Goal: Transaction & Acquisition: Book appointment/travel/reservation

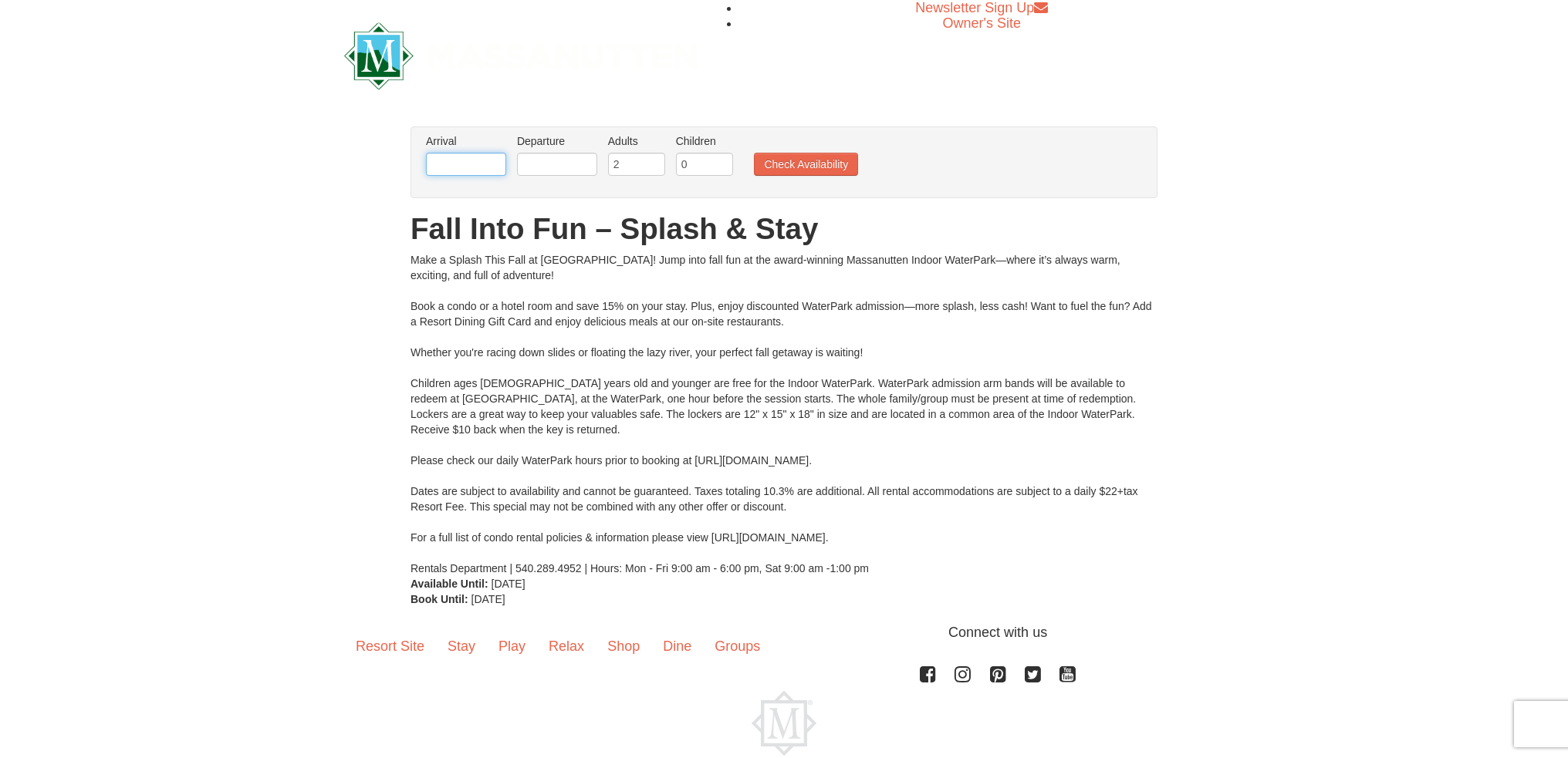
click at [463, 161] on input "text" at bounding box center [466, 164] width 80 height 23
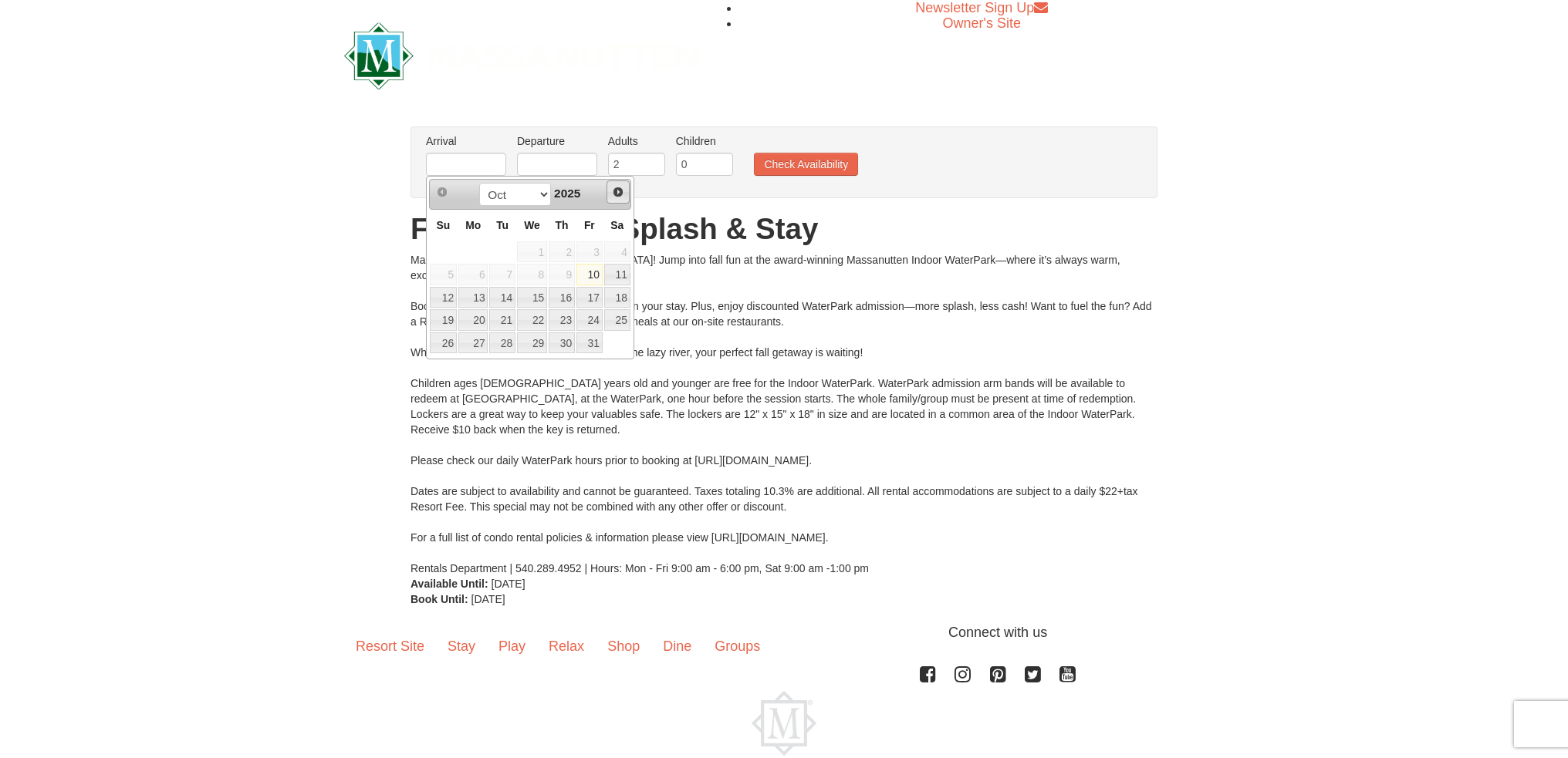
click at [622, 195] on span "Next" at bounding box center [618, 192] width 12 height 12
click at [595, 280] on link "12" at bounding box center [590, 274] width 26 height 22
type input "[DATE]"
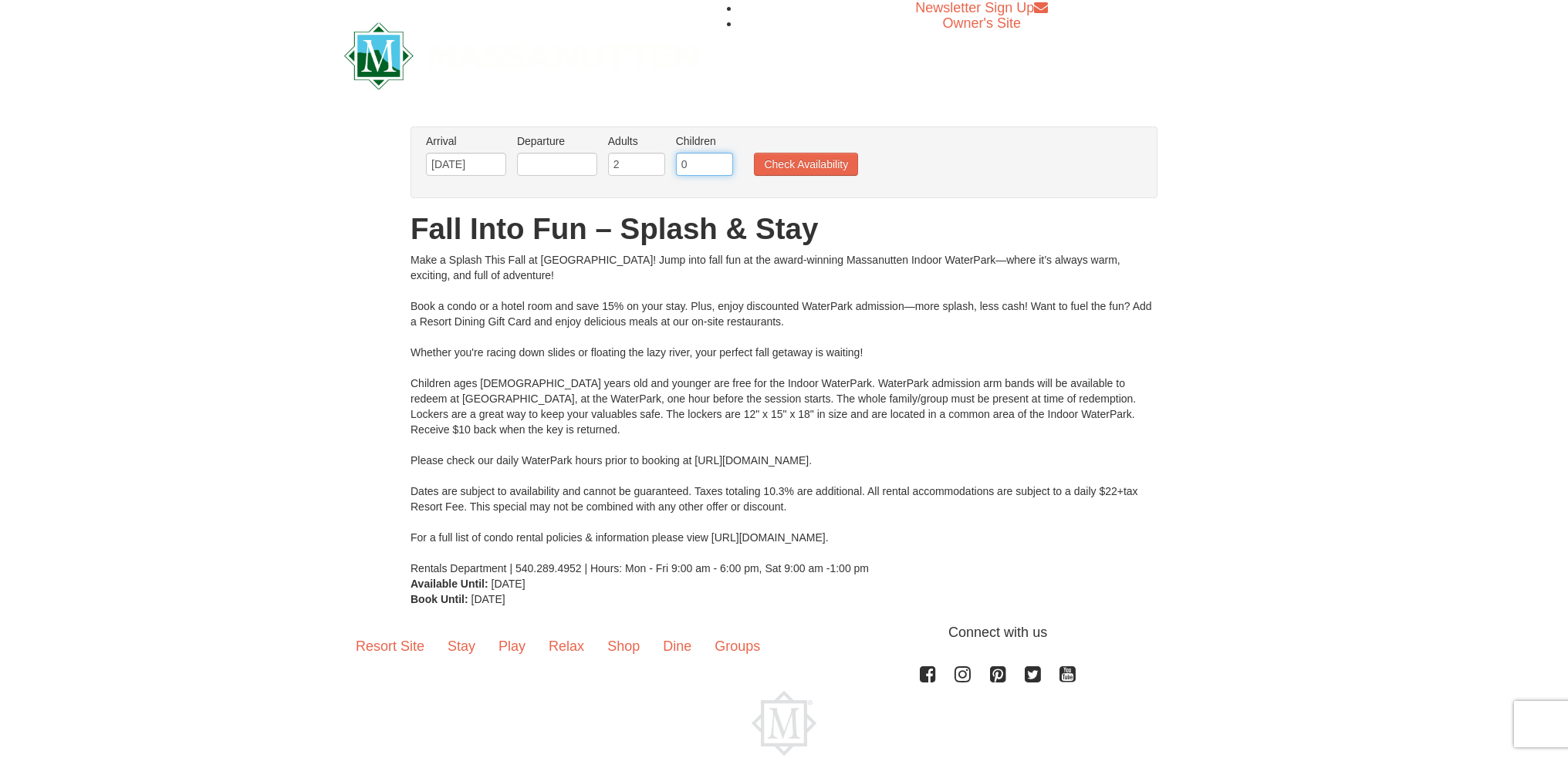
click at [717, 170] on input "0" at bounding box center [705, 164] width 57 height 23
click at [720, 164] on input "0" at bounding box center [705, 164] width 57 height 23
click at [722, 159] on input "1" at bounding box center [705, 164] width 57 height 23
type input "2"
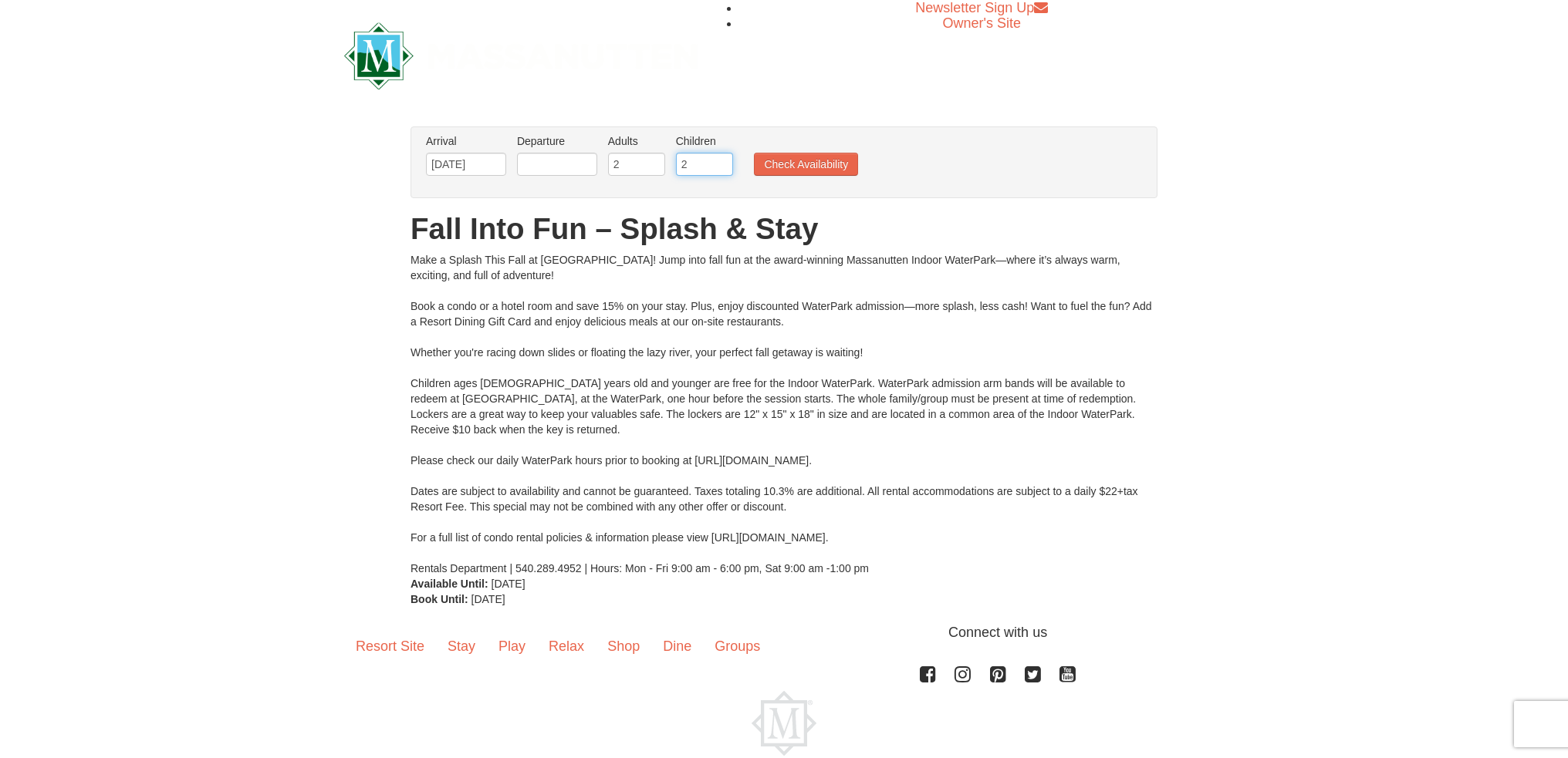
click at [722, 159] on input "2" at bounding box center [705, 164] width 57 height 23
click at [768, 158] on button "Check Availability" at bounding box center [806, 164] width 104 height 23
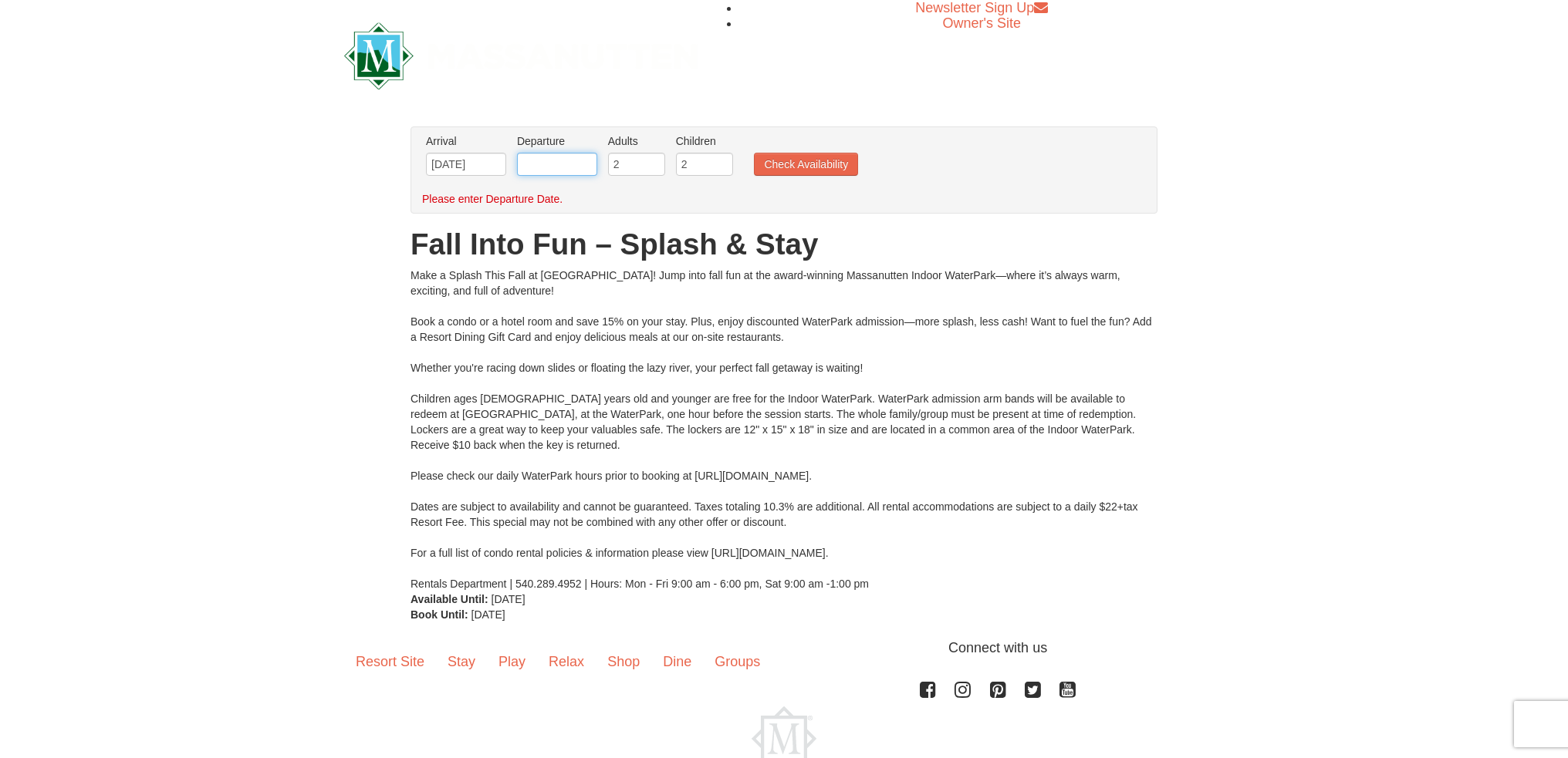
click at [556, 161] on input "text" at bounding box center [556, 164] width 80 height 23
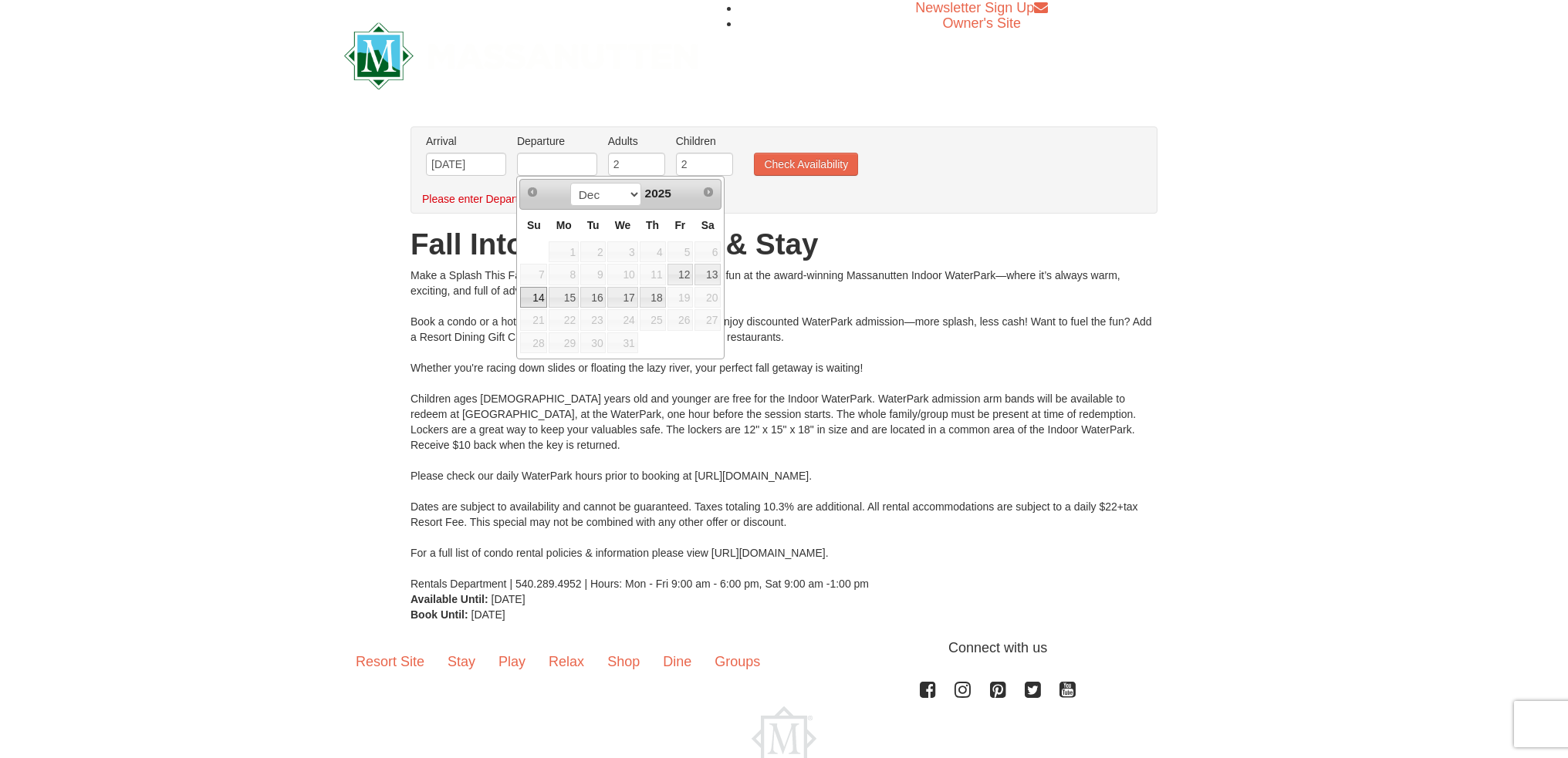
click at [536, 299] on link "14" at bounding box center [534, 298] width 27 height 22
type input "[DATE]"
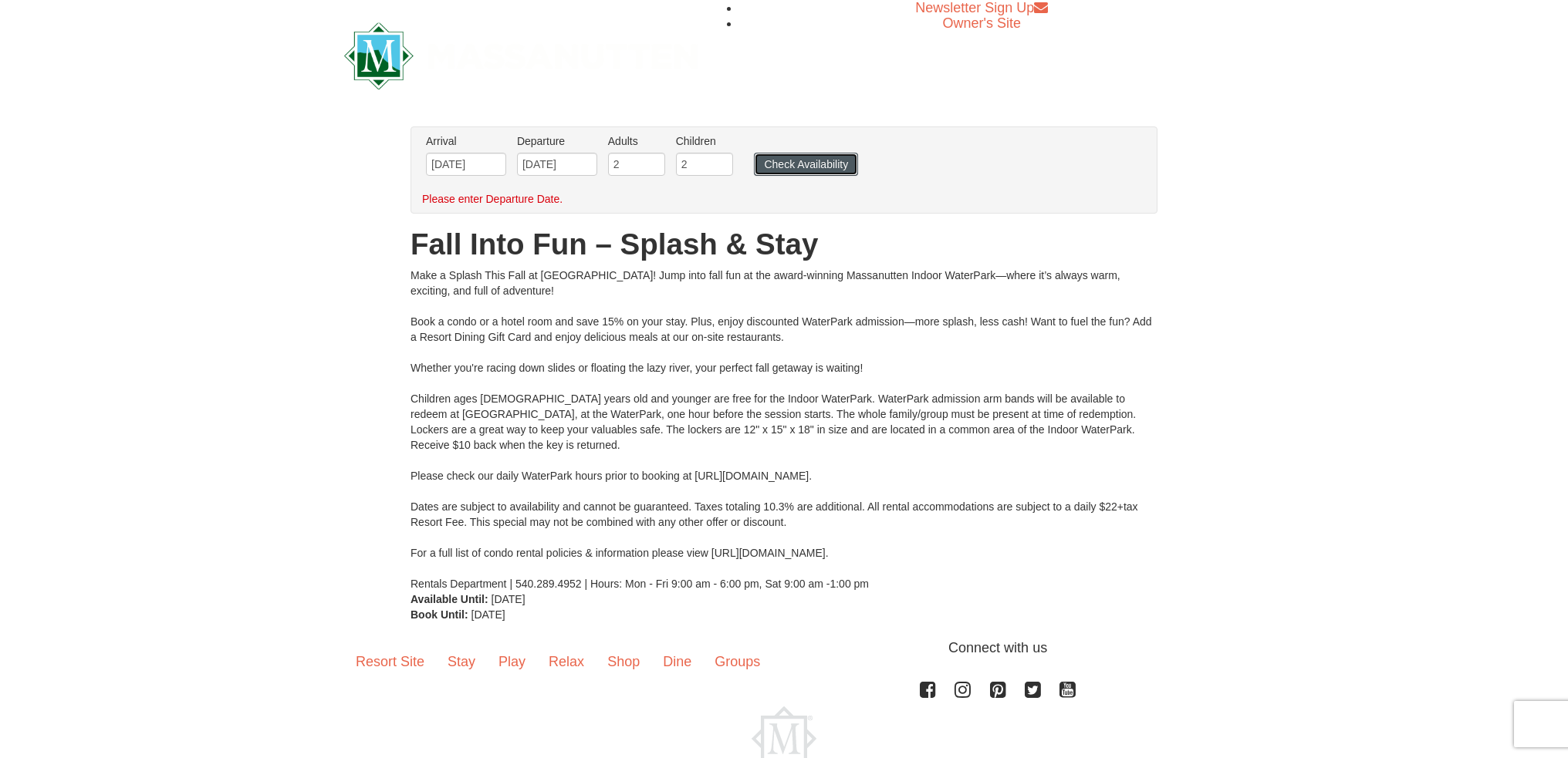
click at [824, 167] on button "Check Availability" at bounding box center [806, 164] width 104 height 23
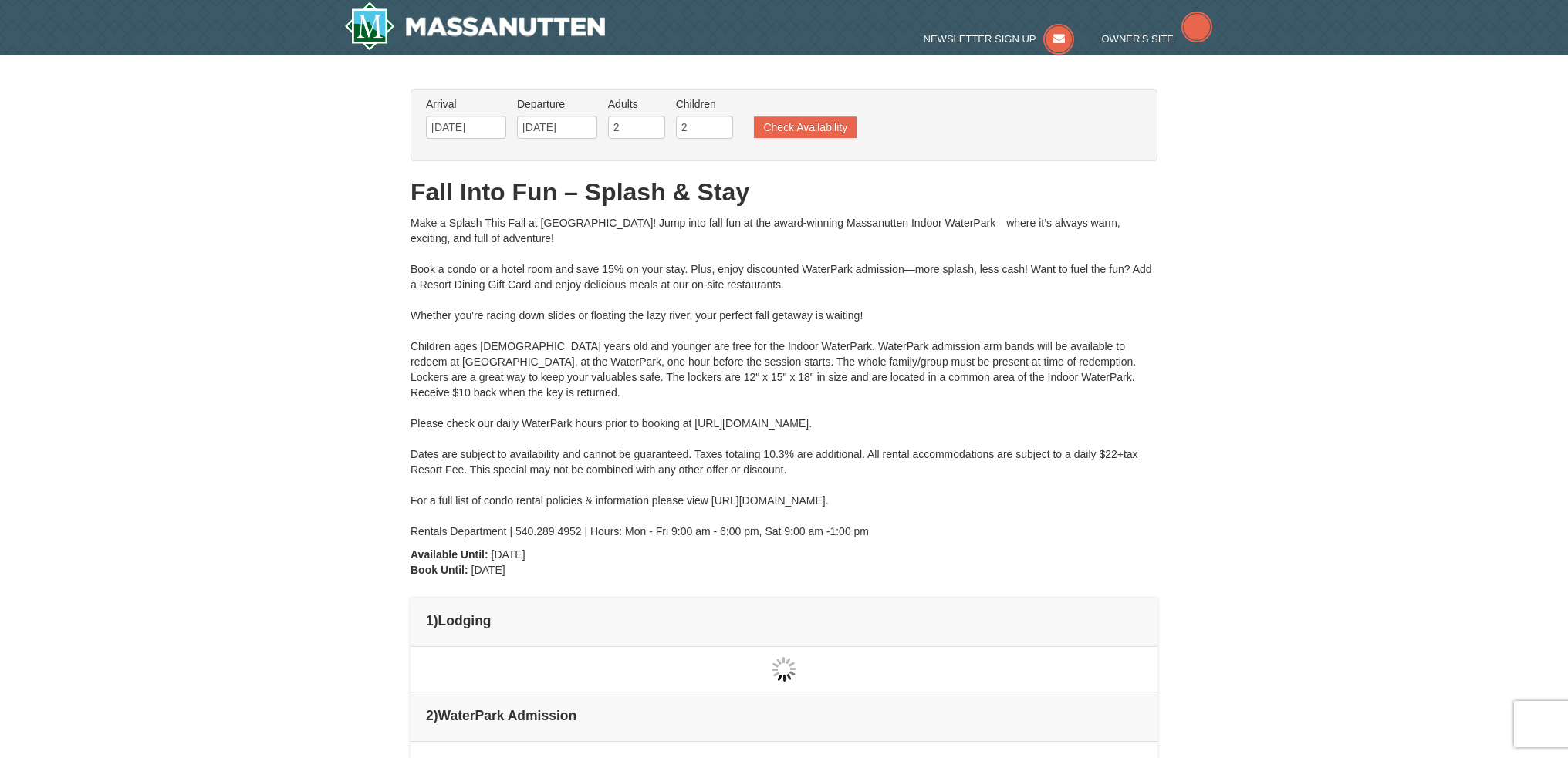
type input "[DATE]"
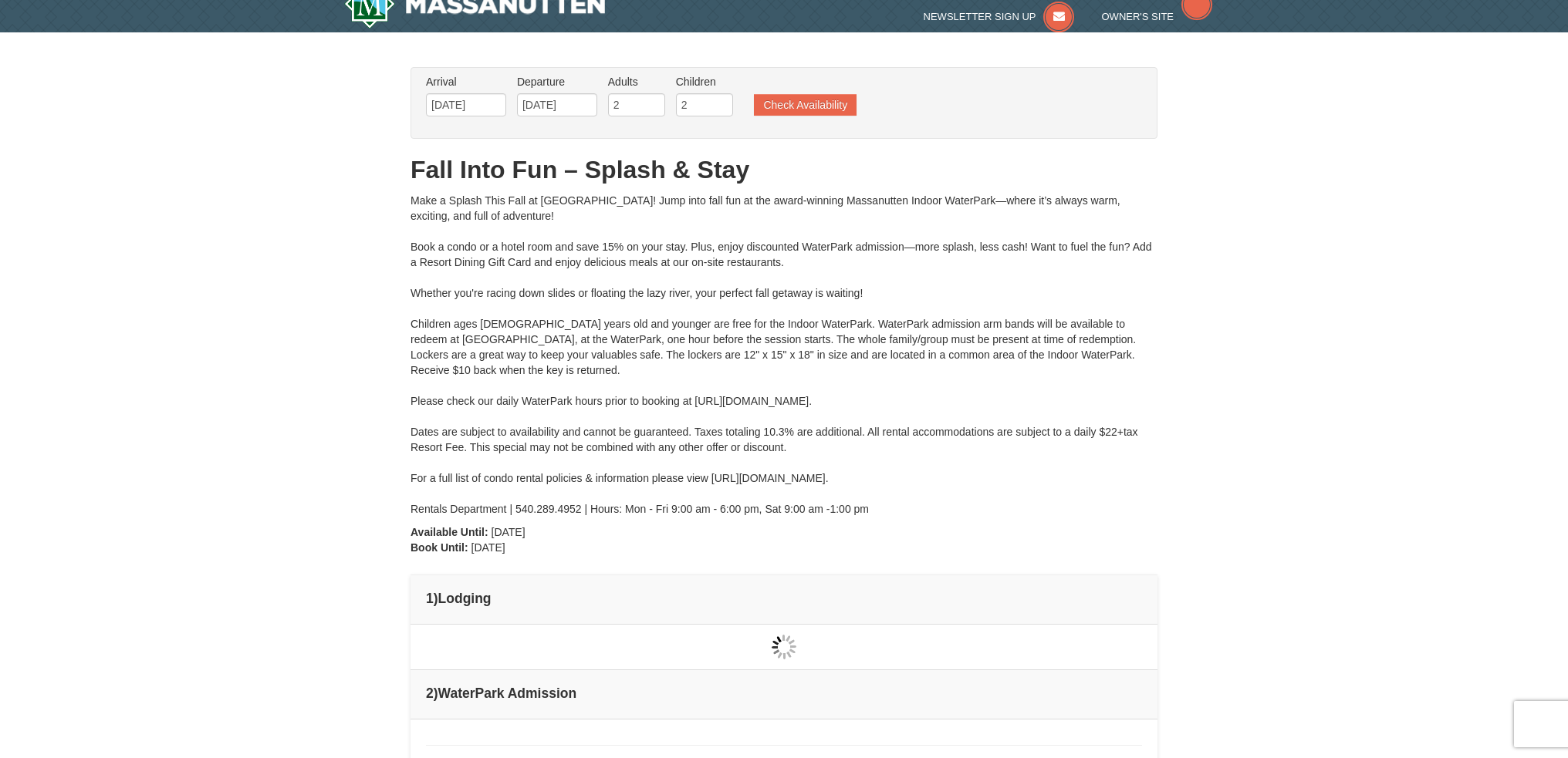
type input "[DATE]"
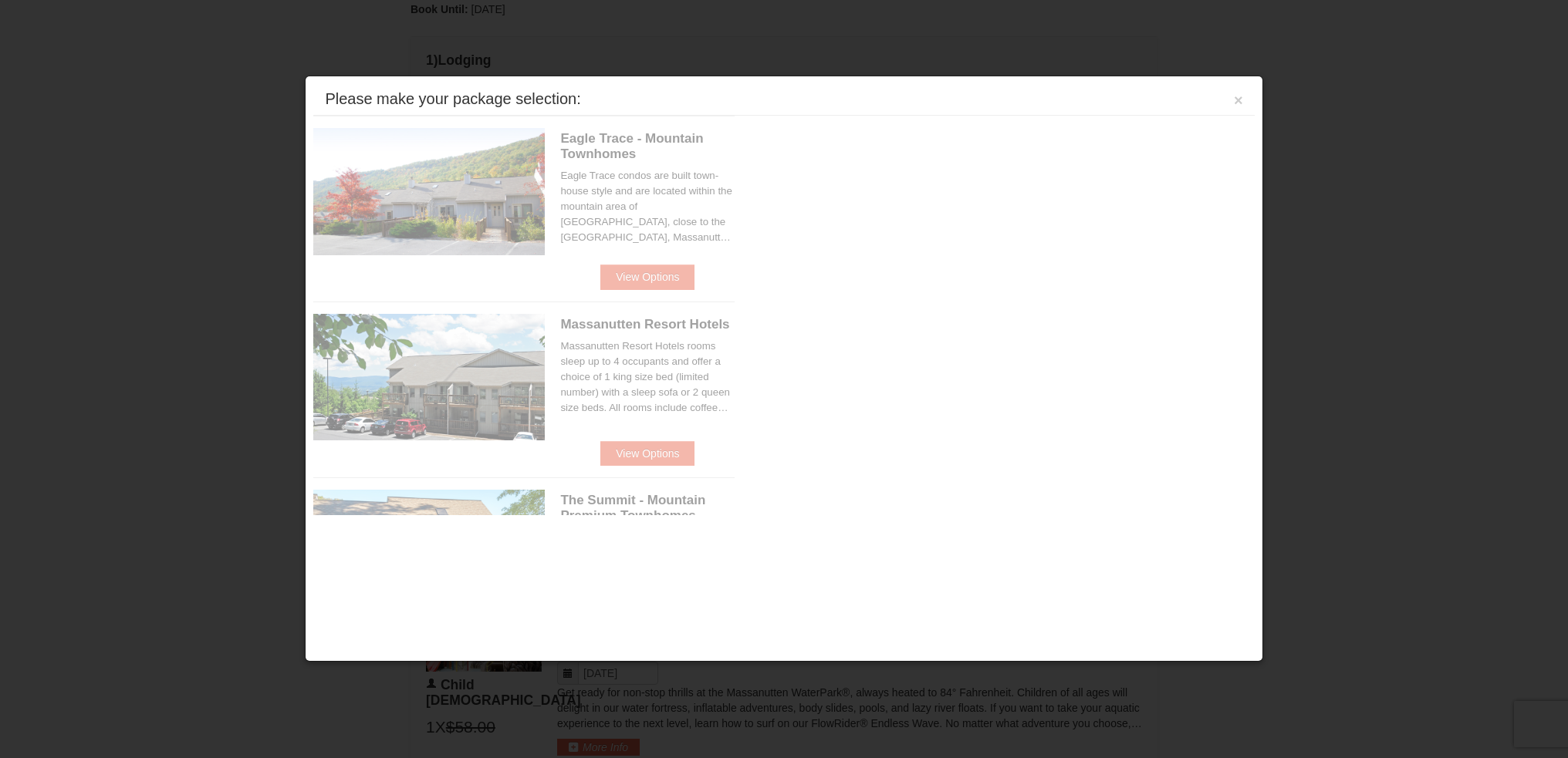
scroll to position [657, 0]
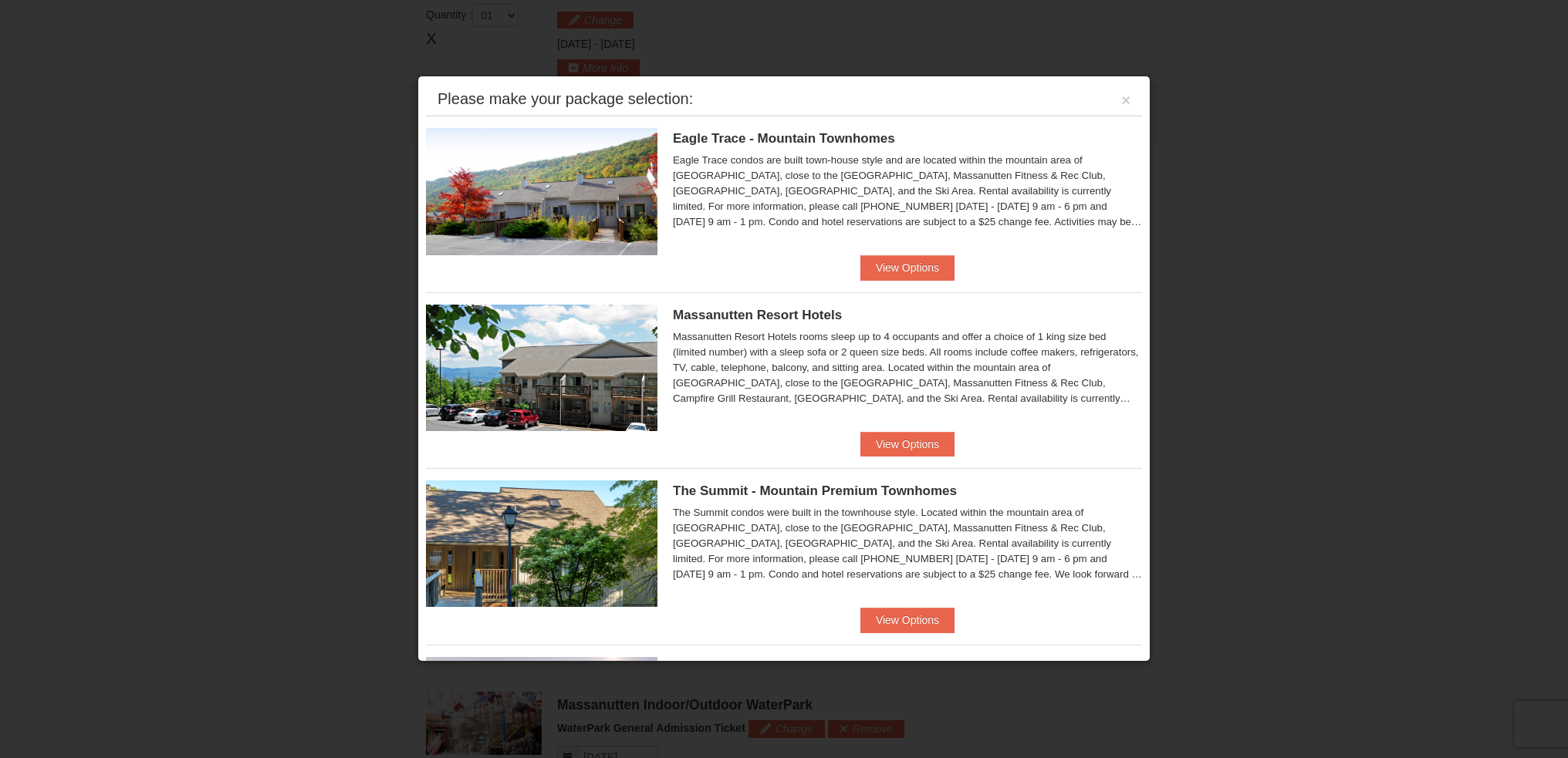
click at [897, 430] on div "Massanutten Resort Hotels Hotel Queen Room $149.50 $172.00" at bounding box center [784, 362] width 716 height 139
click at [891, 436] on button "View Options" at bounding box center [907, 444] width 94 height 25
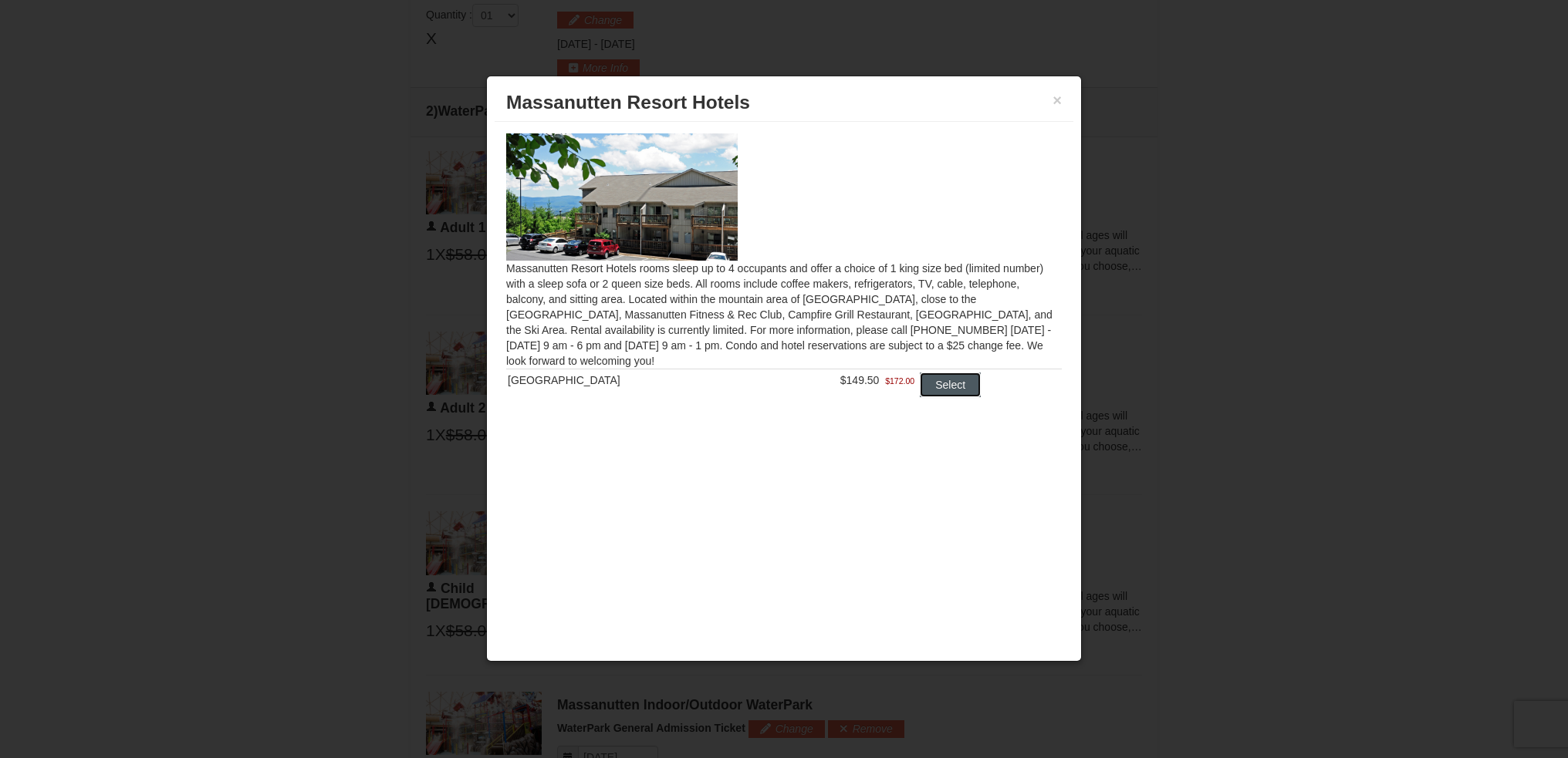
click at [944, 379] on button "Select" at bounding box center [950, 385] width 61 height 25
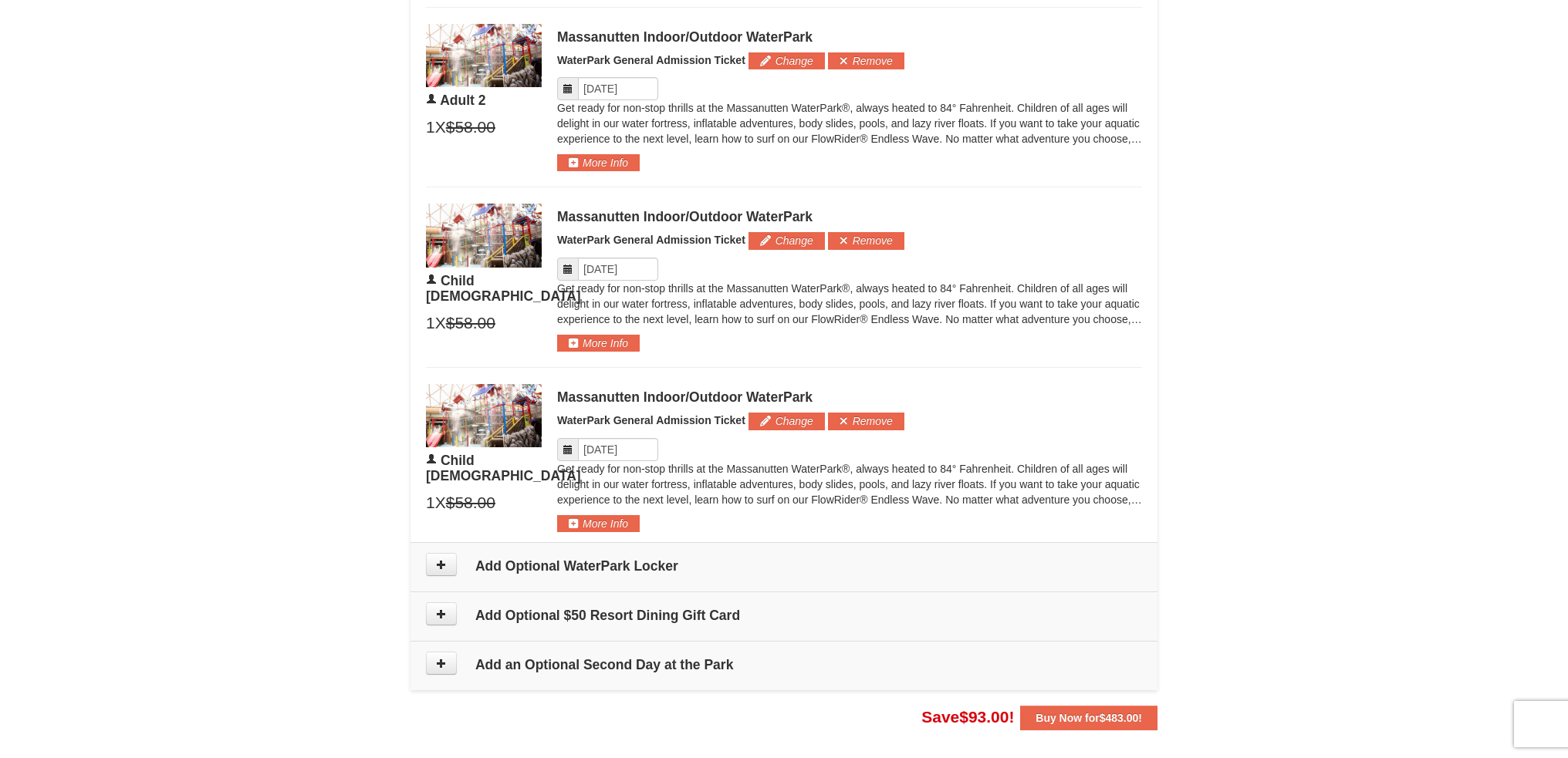
scroll to position [1042, 0]
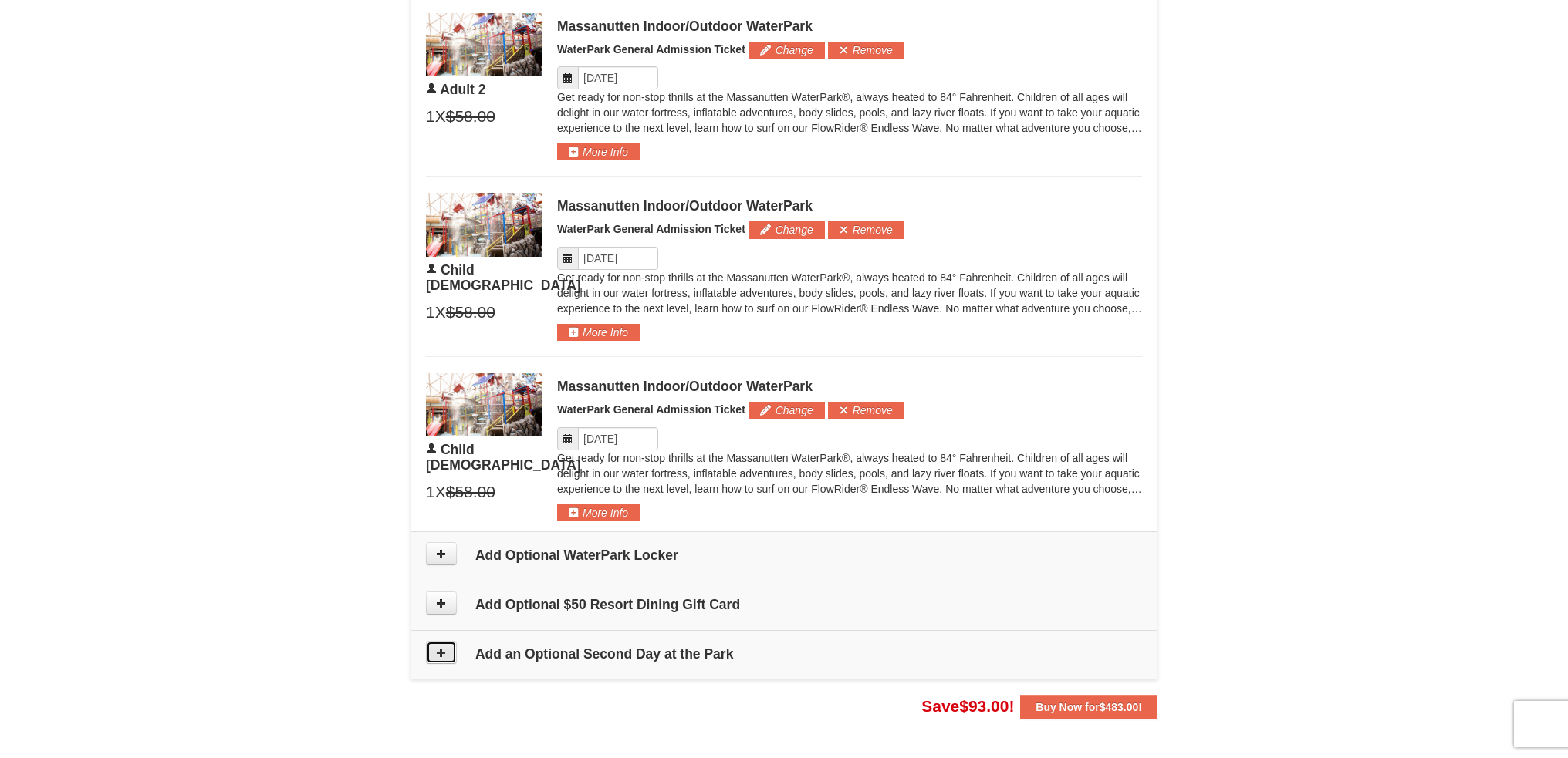
click at [437, 652] on icon at bounding box center [441, 652] width 11 height 11
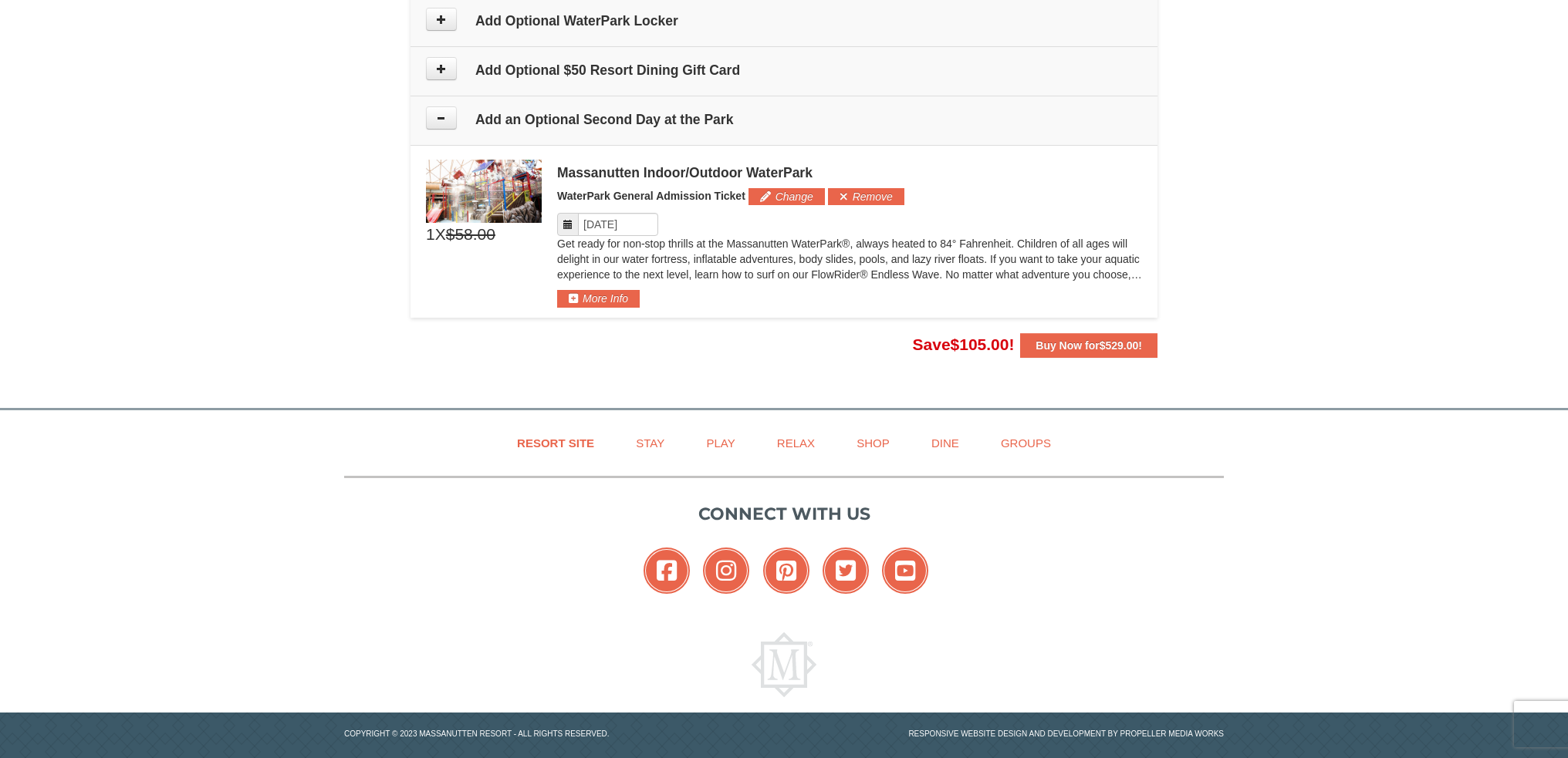
scroll to position [1592, 0]
